Goal: Transaction & Acquisition: Book appointment/travel/reservation

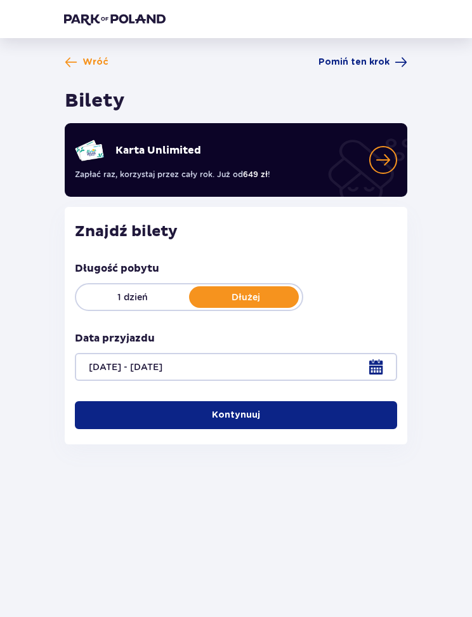
click at [325, 414] on button "Kontynuuj" at bounding box center [236, 415] width 322 height 28
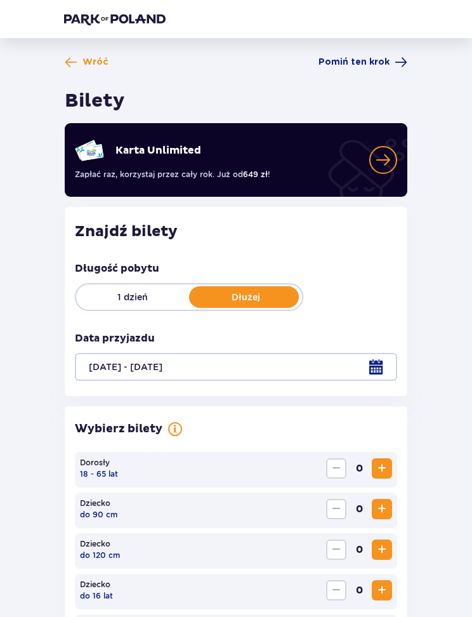
click at [88, 58] on span "Wróć" at bounding box center [95, 62] width 26 height 13
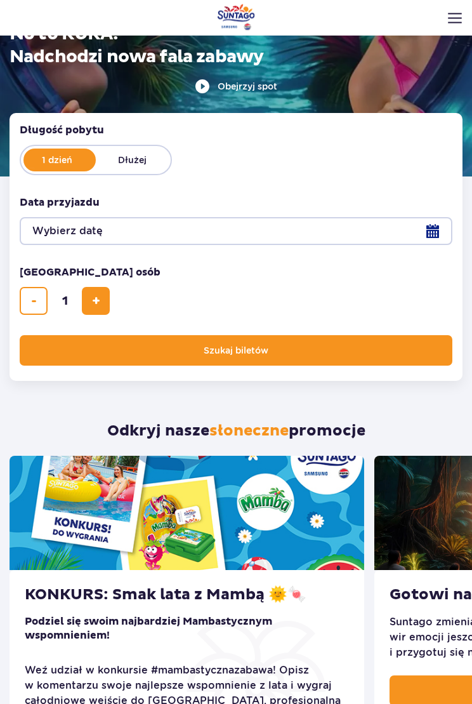
scroll to position [149, 0]
click at [124, 296] on fieldset "Liczba osób Liczba osób w hero 1" at bounding box center [236, 289] width 433 height 49
click at [96, 301] on span "dodaj bilet" at bounding box center [96, 301] width 8 height 0
type input "3"
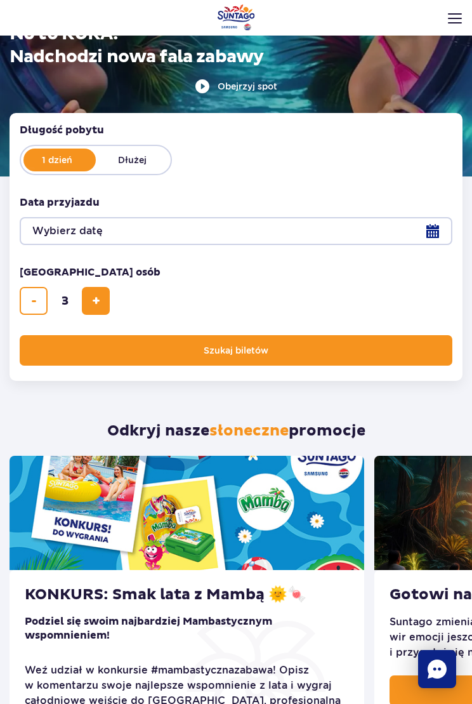
click at [435, 225] on button "Wybierz datę" at bounding box center [236, 231] width 433 height 28
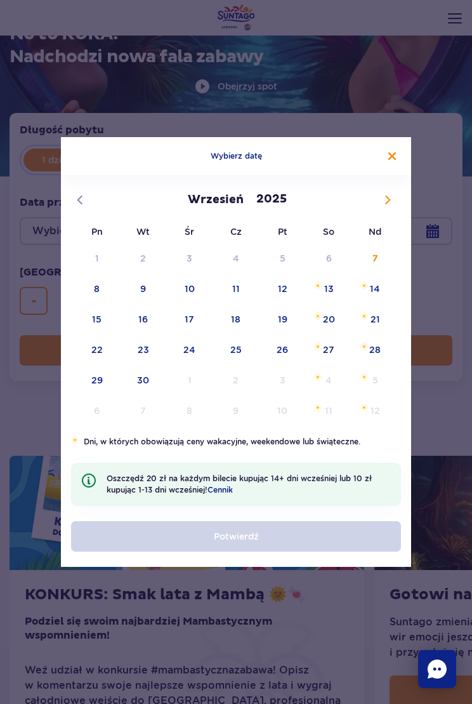
click at [384, 199] on icon at bounding box center [387, 199] width 9 height 9
select select "9"
click at [286, 250] on span "3" at bounding box center [282, 258] width 46 height 29
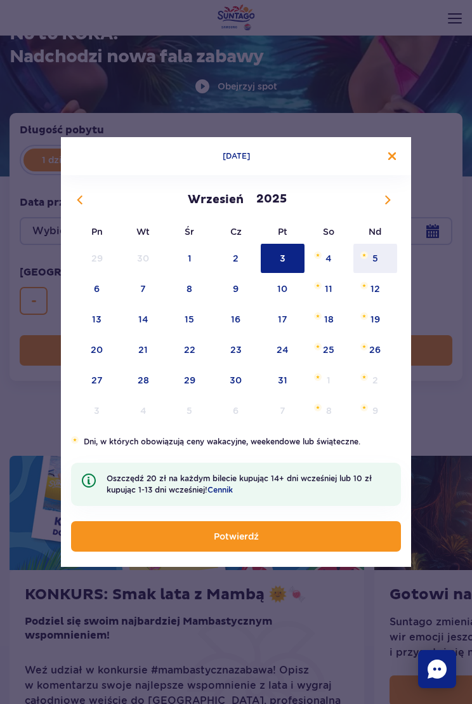
click at [381, 252] on span "5" at bounding box center [375, 258] width 46 height 29
click at [289, 524] on button "Potwierdź" at bounding box center [236, 536] width 330 height 30
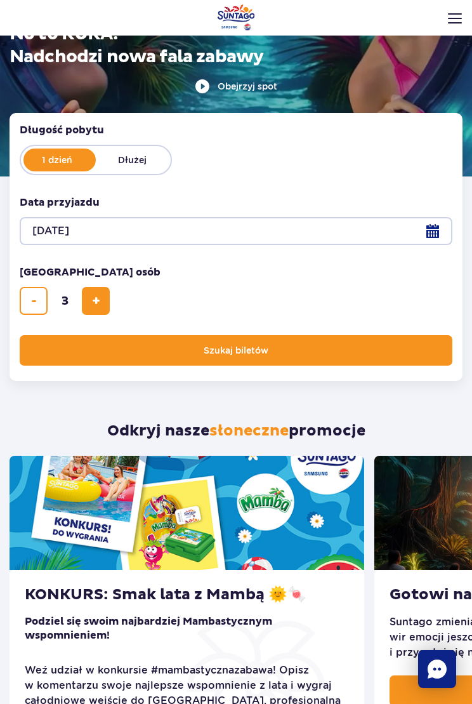
click at [148, 158] on label "Dłużej" at bounding box center [132, 159] width 72 height 19
click at [110, 167] on input "Dłużej" at bounding box center [103, 168] width 14 height 3
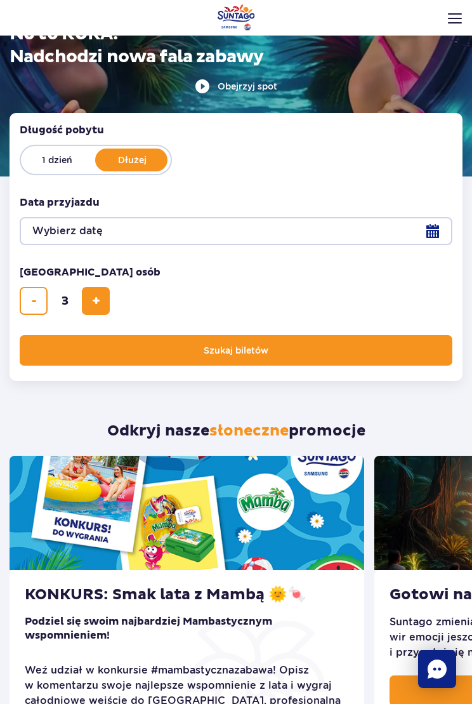
radio input "false"
radio input "true"
click at [440, 226] on button "Wybierz datę" at bounding box center [236, 231] width 433 height 28
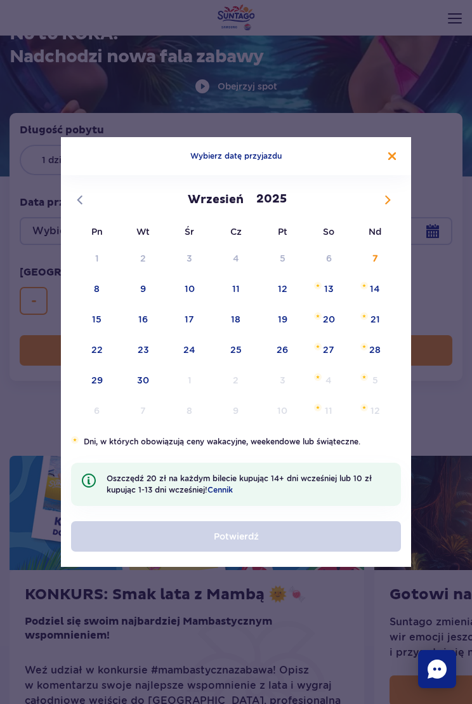
click at [393, 193] on span at bounding box center [388, 200] width 22 height 22
select select "9"
click at [278, 254] on span "3" at bounding box center [282, 258] width 46 height 29
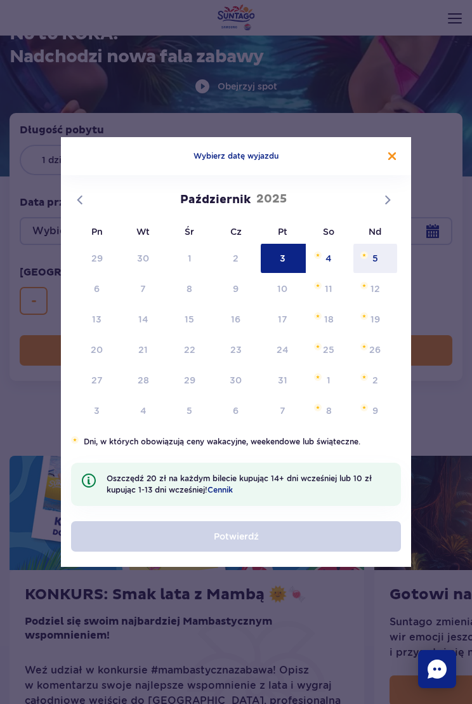
click at [378, 251] on span "5" at bounding box center [375, 258] width 46 height 29
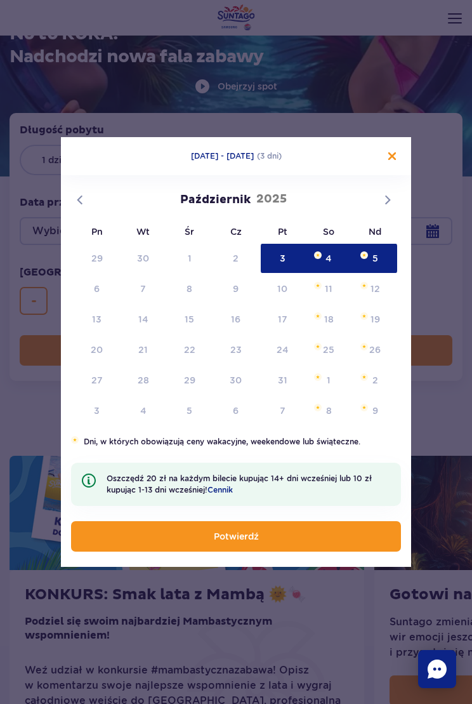
click at [310, 537] on button "Potwierdź" at bounding box center [236, 536] width 330 height 30
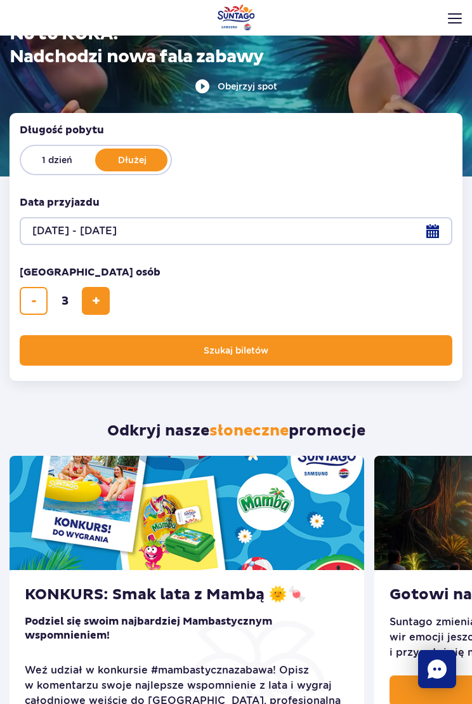
click at [299, 350] on button "Szukaj biletów" at bounding box center [236, 350] width 433 height 30
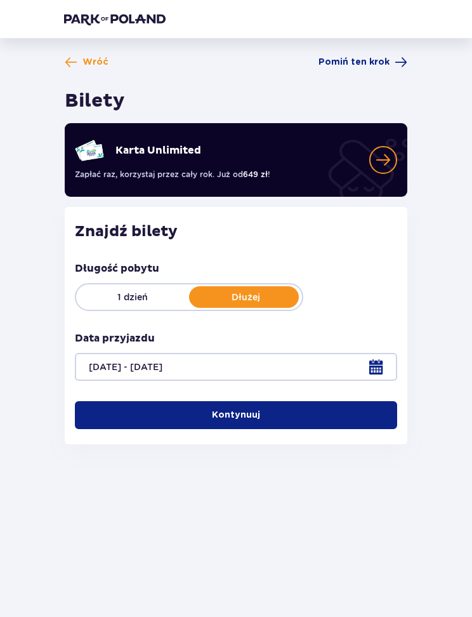
click at [264, 410] on span "button" at bounding box center [262, 415] width 13 height 13
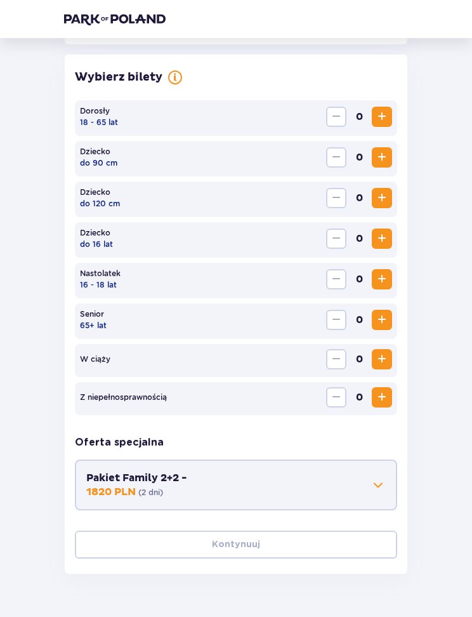
scroll to position [353, 0]
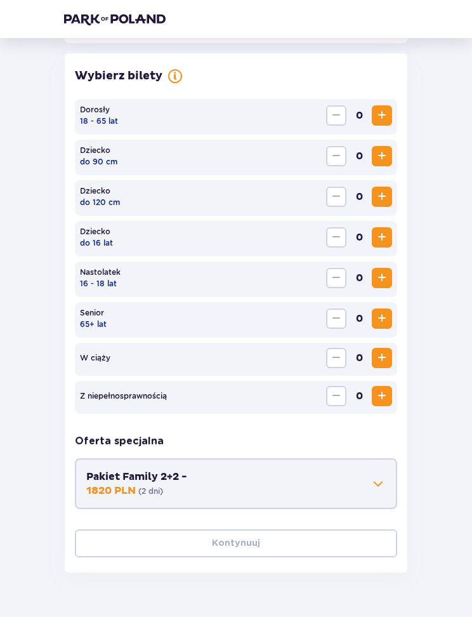
click at [382, 270] on span "Increase" at bounding box center [381, 277] width 15 height 15
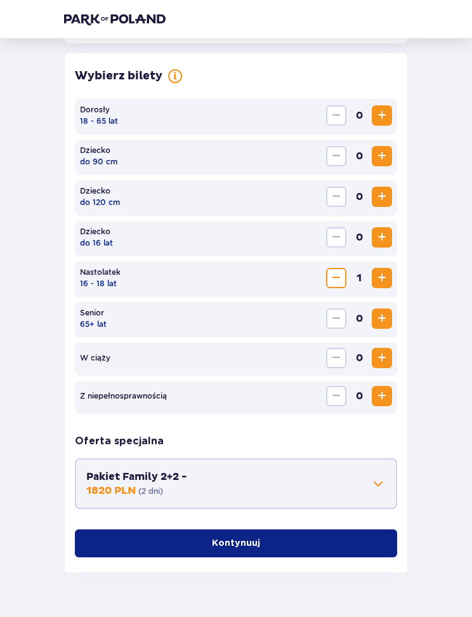
click at [382, 269] on button "Increase" at bounding box center [382, 278] width 20 height 20
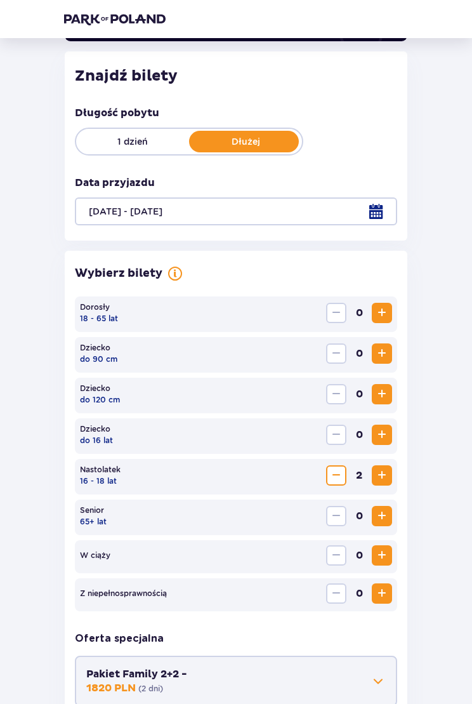
scroll to position [155, 0]
click at [386, 306] on span "Increase" at bounding box center [381, 312] width 15 height 15
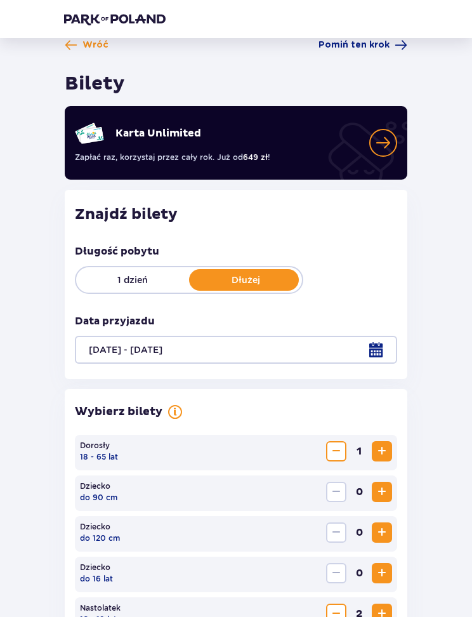
scroll to position [0, 0]
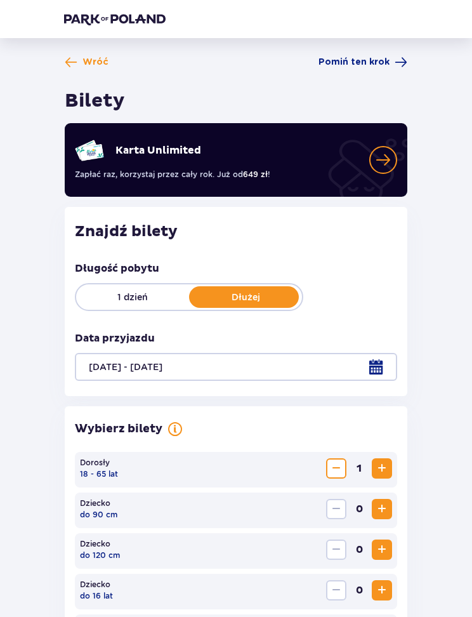
click at [88, 57] on span "Wróć" at bounding box center [95, 62] width 26 height 13
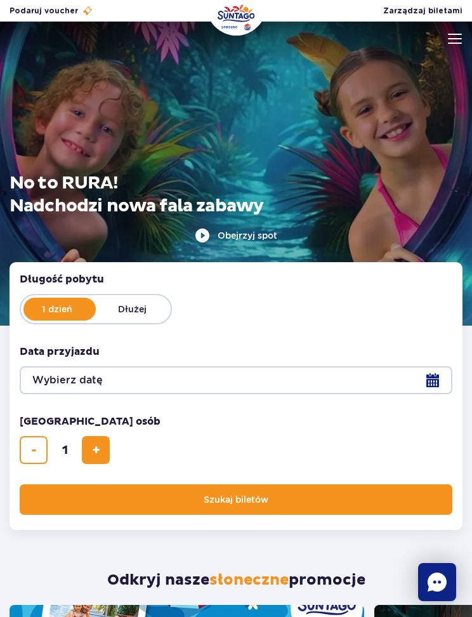
click at [95, 450] on span "dodaj bilet" at bounding box center [96, 450] width 8 height 0
type input "2"
click at [433, 372] on button "Wybierz datę" at bounding box center [236, 380] width 433 height 28
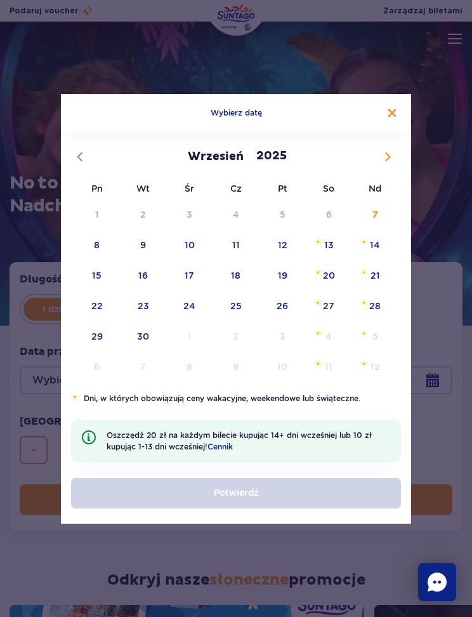
click at [381, 152] on span at bounding box center [388, 157] width 22 height 22
select select "9"
click at [284, 209] on span "3" at bounding box center [282, 214] width 46 height 29
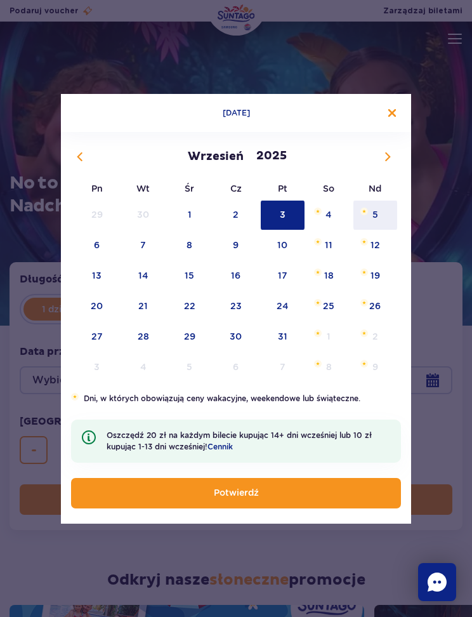
click at [377, 214] on span "5" at bounding box center [375, 214] width 46 height 29
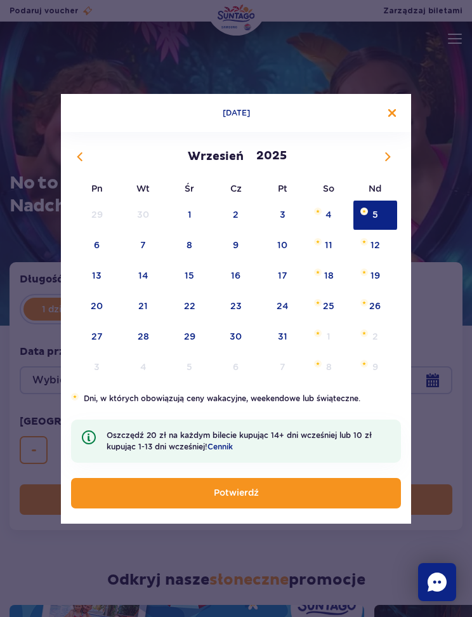
click at [389, 109] on button "Zamknij kalendarz" at bounding box center [392, 113] width 8 height 8
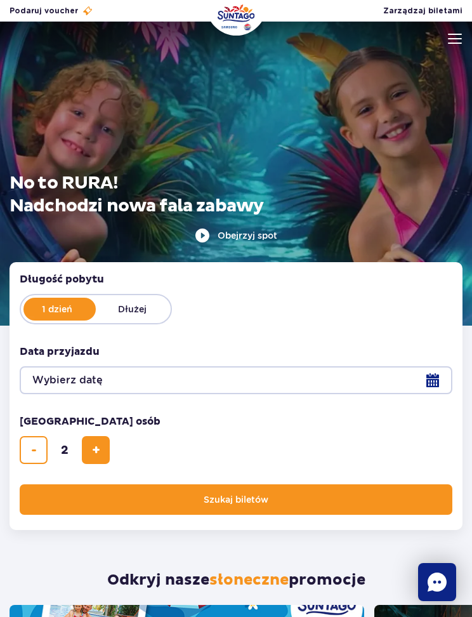
click at [146, 311] on label "Dłużej" at bounding box center [132, 308] width 72 height 19
click at [110, 316] on input "Dłużej" at bounding box center [103, 317] width 14 height 3
radio input "false"
radio input "true"
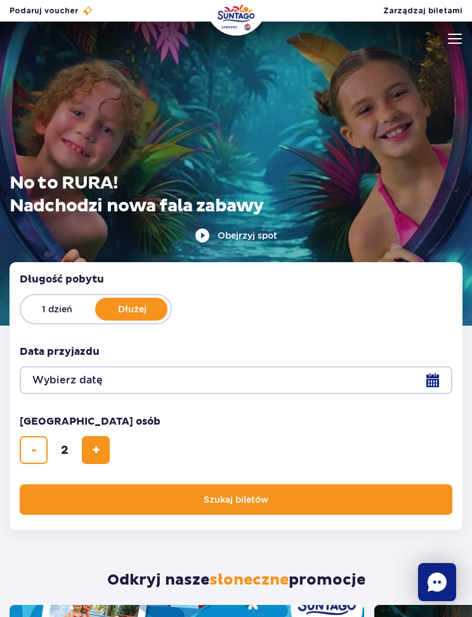
click at [423, 370] on button "Wybierz datę" at bounding box center [236, 380] width 433 height 28
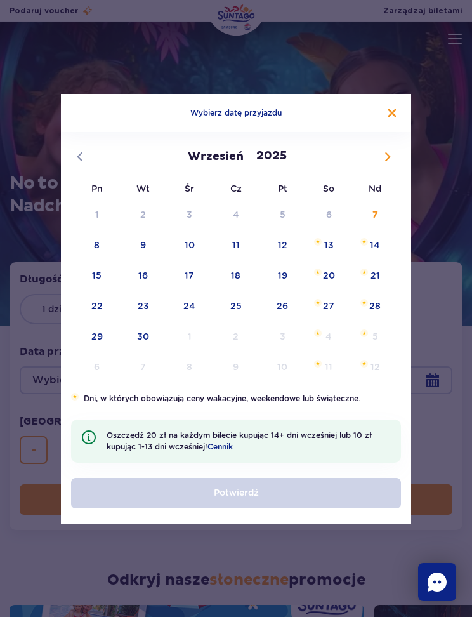
click at [389, 155] on icon at bounding box center [388, 156] width 4 height 8
select select "9"
click at [284, 210] on span "3" at bounding box center [282, 214] width 46 height 29
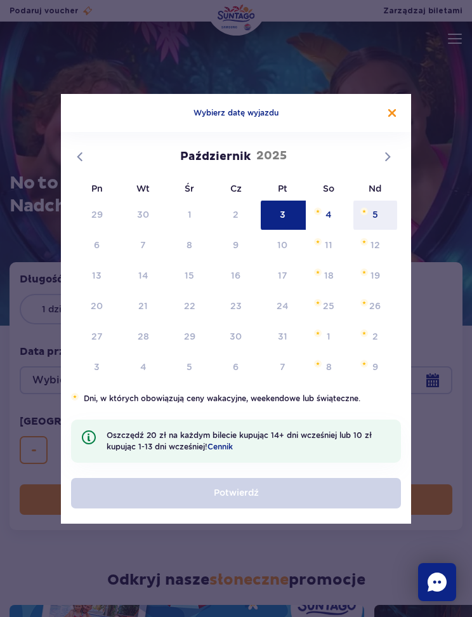
click at [381, 212] on span "5" at bounding box center [375, 214] width 46 height 29
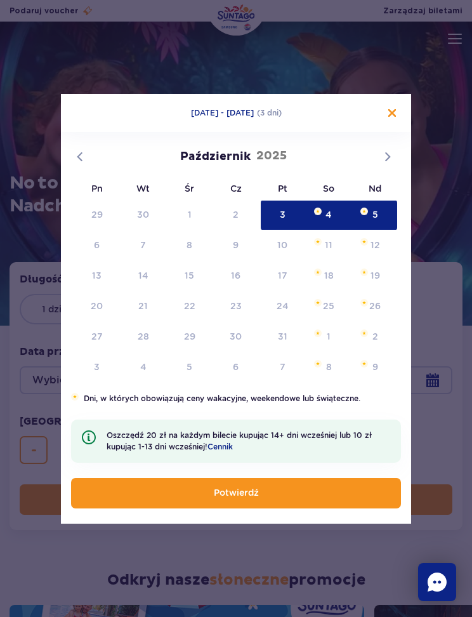
click at [313, 482] on button "Potwierdź" at bounding box center [236, 493] width 330 height 30
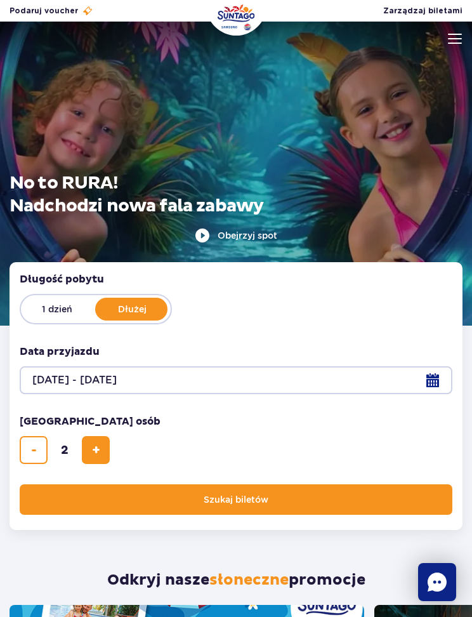
click at [309, 485] on button "Szukaj biletów" at bounding box center [236, 499] width 433 height 30
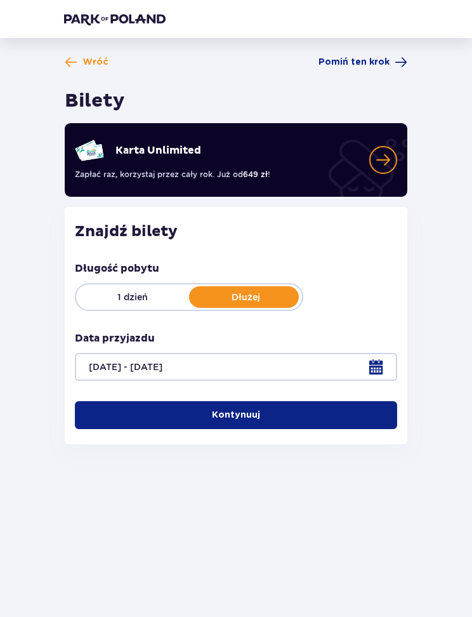
click at [315, 403] on button "Kontynuuj" at bounding box center [236, 415] width 322 height 28
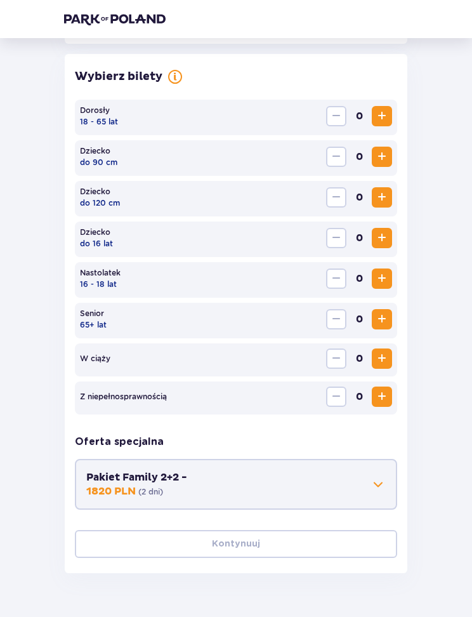
scroll to position [353, 0]
click at [381, 274] on span "Increase" at bounding box center [381, 277] width 15 height 15
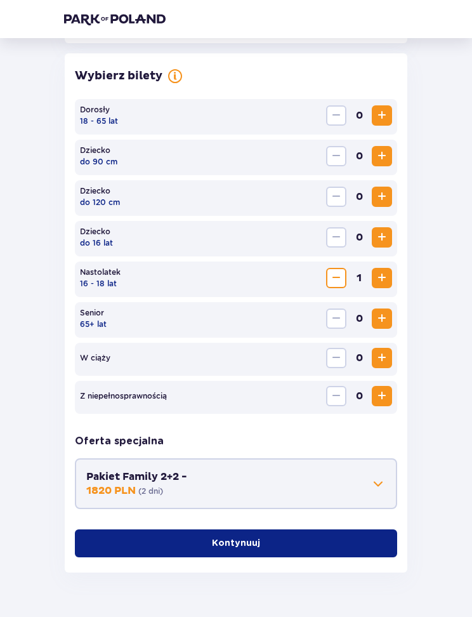
click at [381, 273] on span "Increase" at bounding box center [381, 277] width 15 height 15
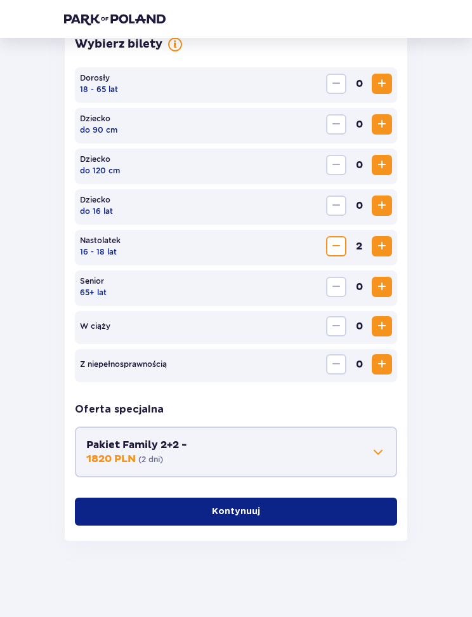
click at [333, 503] on button "Kontynuuj" at bounding box center [236, 511] width 322 height 28
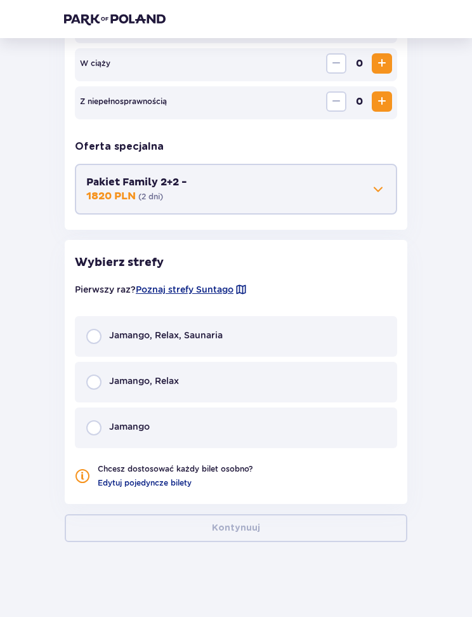
scroll to position [648, 0]
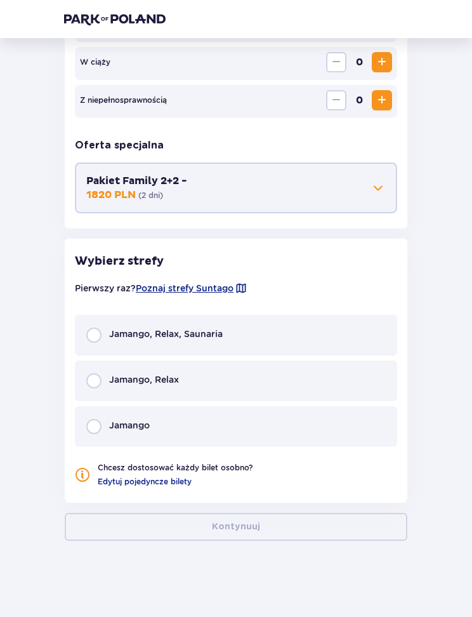
click at [129, 424] on p "Jamango" at bounding box center [129, 425] width 41 height 13
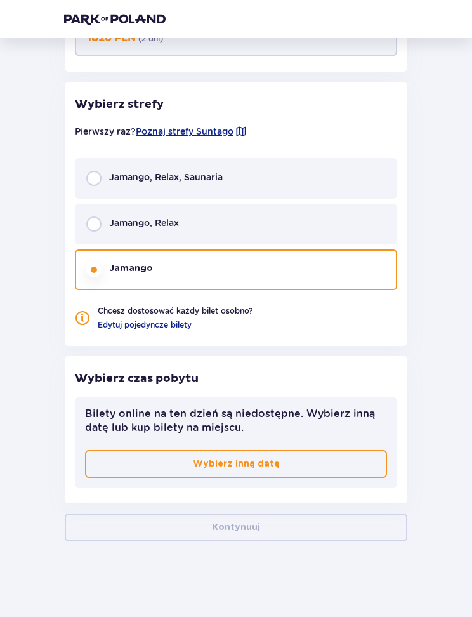
scroll to position [806, 0]
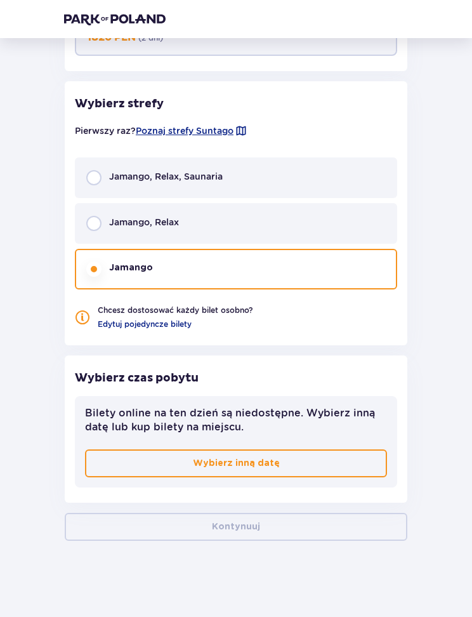
click at [346, 450] on button "Wybierz inną datę" at bounding box center [236, 463] width 302 height 28
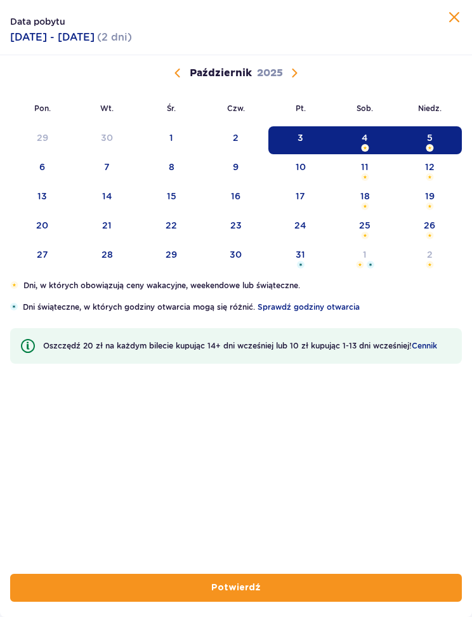
scroll to position [154, 0]
click at [302, 168] on div "10" at bounding box center [301, 166] width 10 height 13
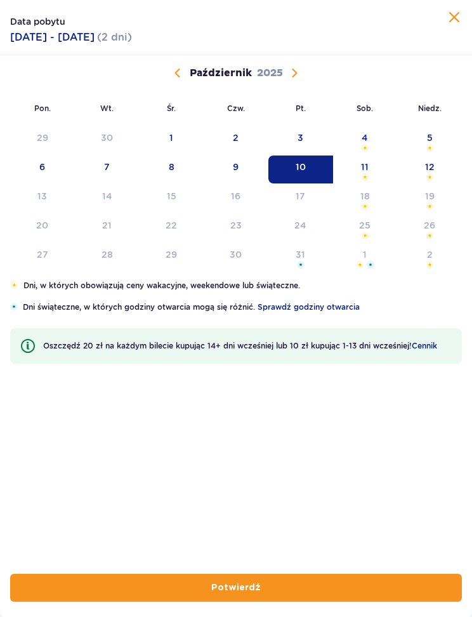
click at [435, 163] on div "12" at bounding box center [429, 169] width 65 height 28
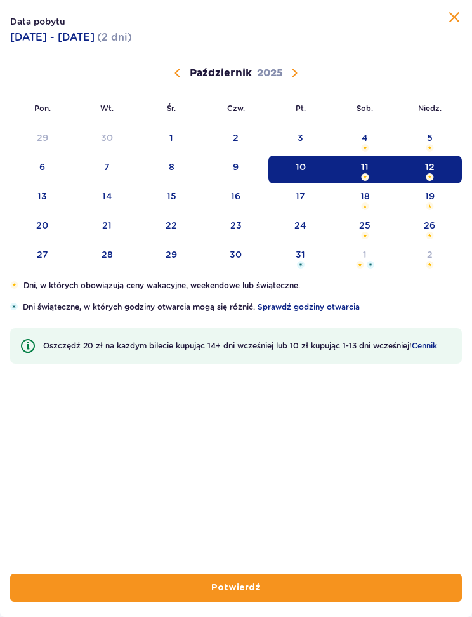
click at [386, 579] on button "Potwierdź" at bounding box center [236, 587] width 452 height 28
type input "10.10.25 - 12.10.25"
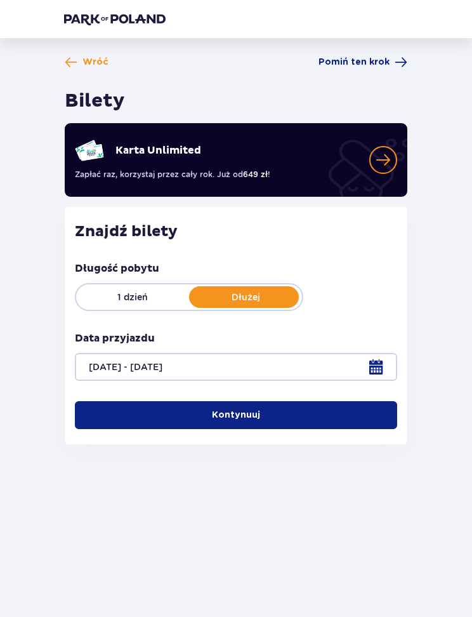
click at [333, 405] on button "Kontynuuj" at bounding box center [236, 415] width 322 height 28
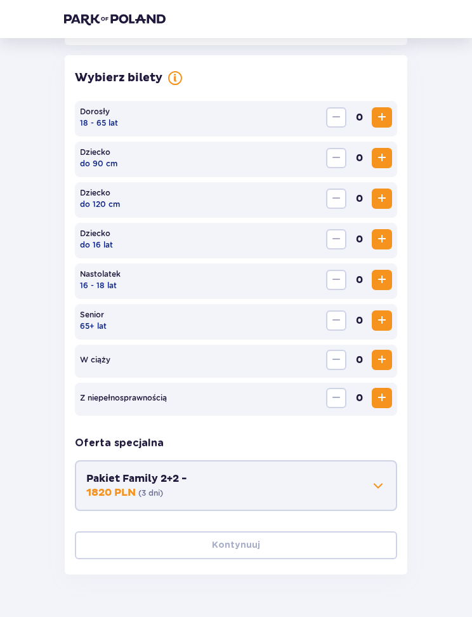
scroll to position [353, 0]
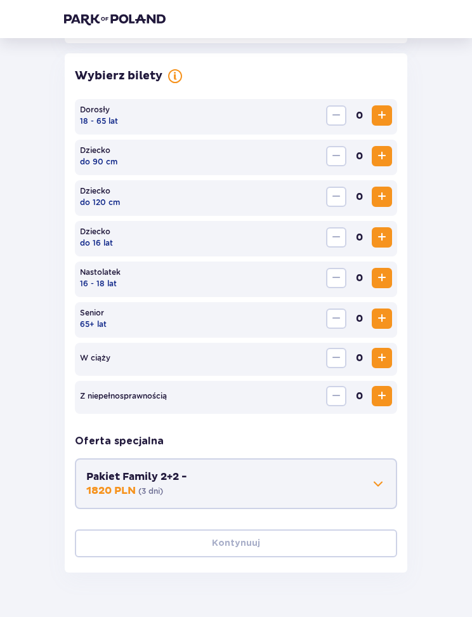
click at [386, 269] on button "Increase" at bounding box center [382, 278] width 20 height 20
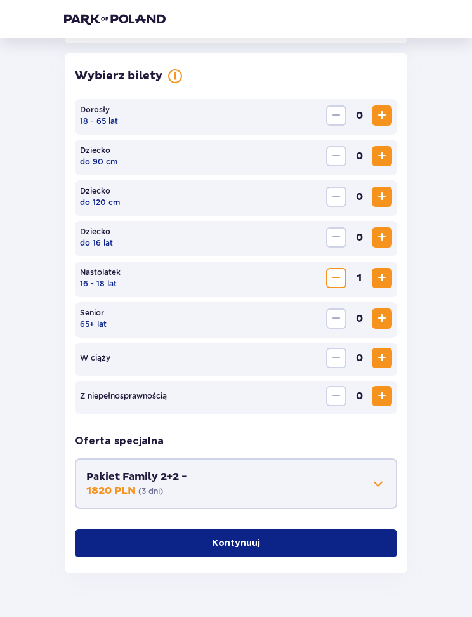
click at [384, 266] on div "Nastolatek 16 - 18 lat 1" at bounding box center [236, 279] width 322 height 36
click at [383, 271] on span "Increase" at bounding box center [381, 277] width 15 height 15
click at [346, 531] on button "Kontynuuj" at bounding box center [236, 543] width 322 height 28
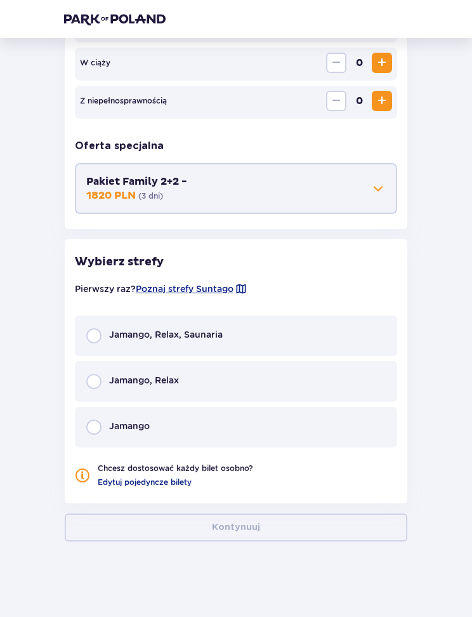
scroll to position [648, 0]
click at [319, 414] on div "Jamango" at bounding box center [236, 426] width 322 height 41
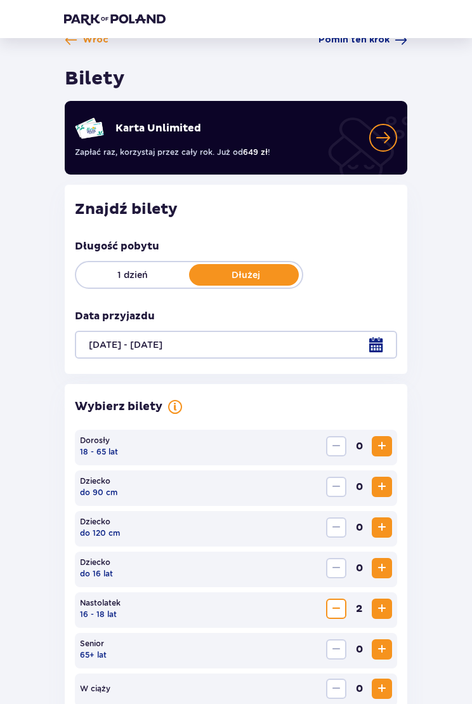
scroll to position [0, 0]
